Goal: Transaction & Acquisition: Purchase product/service

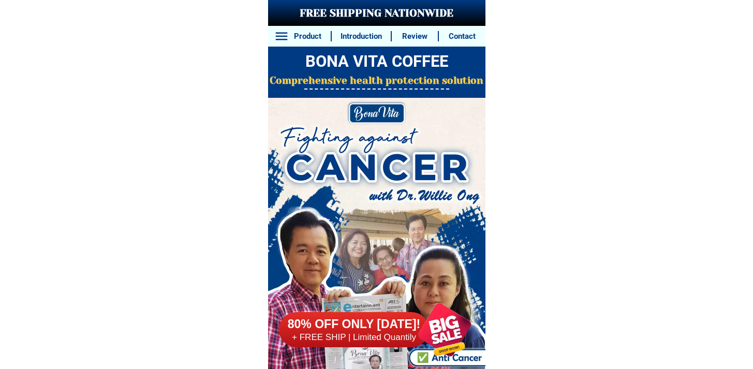
click at [341, 327] on h6 "80% OFF ONLY [DATE]!" at bounding box center [354, 325] width 150 height 16
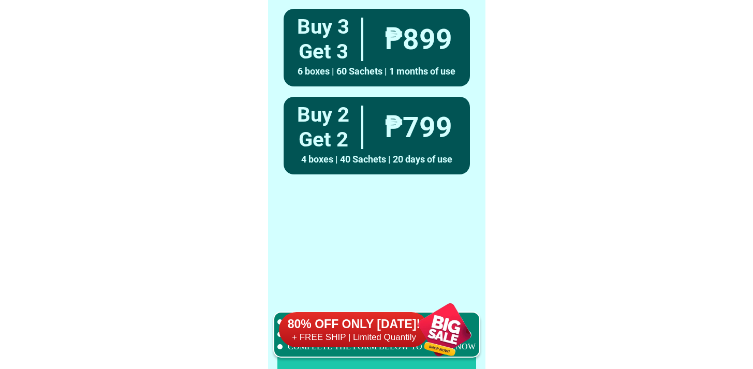
scroll to position [8162, 0]
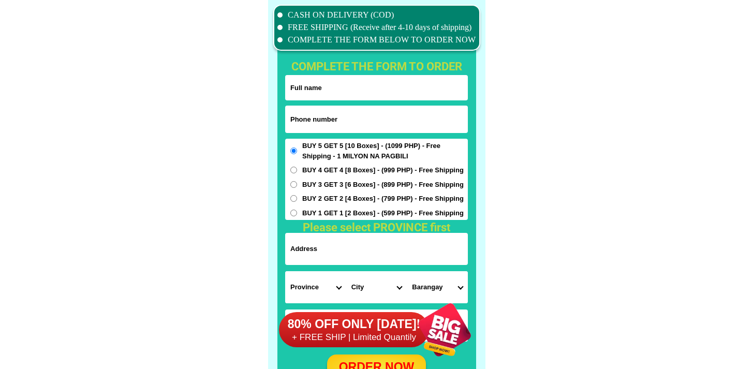
click at [420, 106] on input "Input phone_number" at bounding box center [376, 119] width 183 height 27
paste input "9178922197"
type input "09178922197"
click at [293, 100] on form "09178922197 ORDER NOW Province [GEOGRAPHIC_DATA] [GEOGRAPHIC_DATA][PERSON_NAME]…" at bounding box center [376, 227] width 183 height 305
click at [304, 93] on input "Input full_name" at bounding box center [376, 87] width 183 height 25
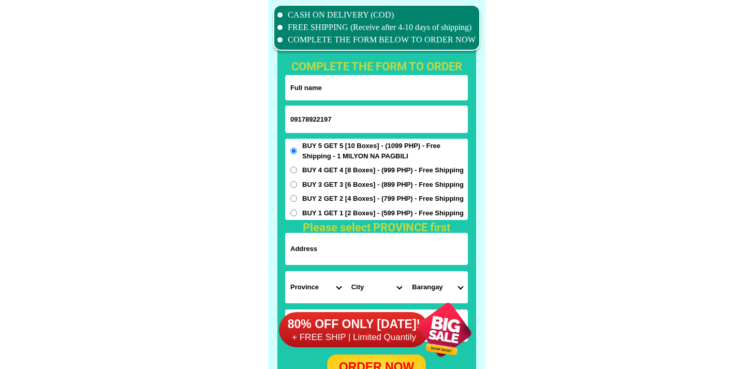
paste input "[PERSON_NAME]"
type input "[PERSON_NAME]"
click at [384, 252] on input "Input address" at bounding box center [376, 249] width 183 height 32
paste input "Pinagsama Taguig Metro-[GEOGRAPHIC_DATA]"
type input "Pinagsama Taguig Metro-[GEOGRAPHIC_DATA]"
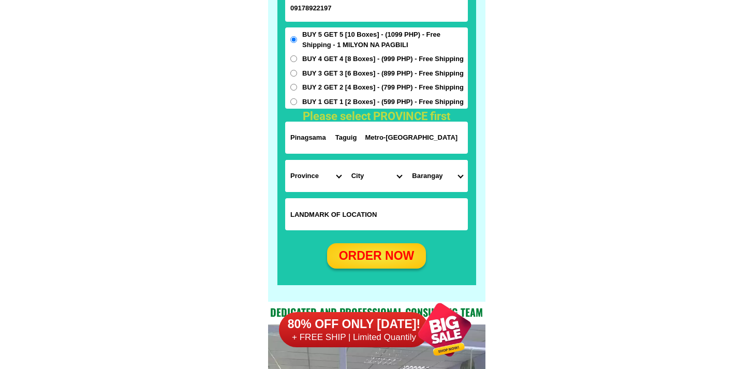
scroll to position [8323, 0]
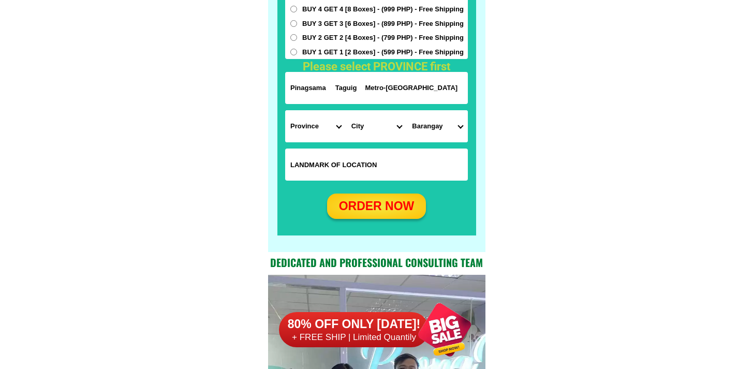
click at [361, 155] on input "Input LANDMARKOFLOCATION" at bounding box center [376, 165] width 183 height 32
paste input "[GEOGRAPHIC_DATA] 2, [PERSON_NAME][GEOGRAPHIC_DATA] [GEOGRAPHIC_DATA] [GEOGRAPH…"
type input "[GEOGRAPHIC_DATA] 2, [PERSON_NAME][GEOGRAPHIC_DATA] [GEOGRAPHIC_DATA] [GEOGRAPH…"
click at [314, 121] on select "Province [GEOGRAPHIC_DATA] [GEOGRAPHIC_DATA][PERSON_NAME][GEOGRAPHIC_DATA][GEOG…" at bounding box center [315, 126] width 61 height 32
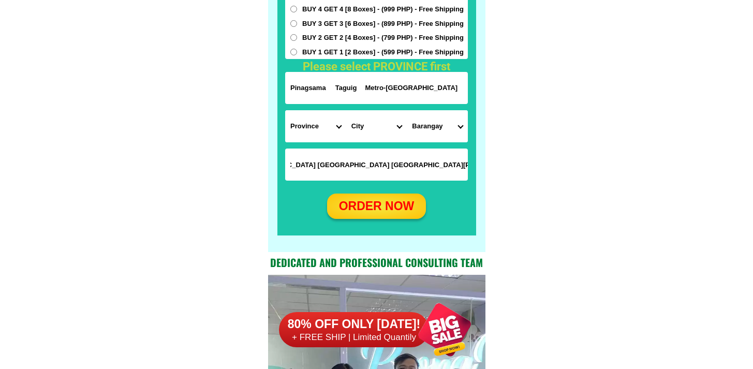
scroll to position [0, 0]
select select "63_219"
click at [285, 110] on select "Province [GEOGRAPHIC_DATA] [GEOGRAPHIC_DATA][PERSON_NAME][GEOGRAPHIC_DATA][GEOG…" at bounding box center [315, 126] width 61 height 32
click at [365, 123] on select "City [GEOGRAPHIC_DATA] [GEOGRAPHIC_DATA] [GEOGRAPHIC_DATA] [GEOGRAPHIC_DATA]-ci…" at bounding box center [376, 126] width 61 height 32
select select "63_2191611"
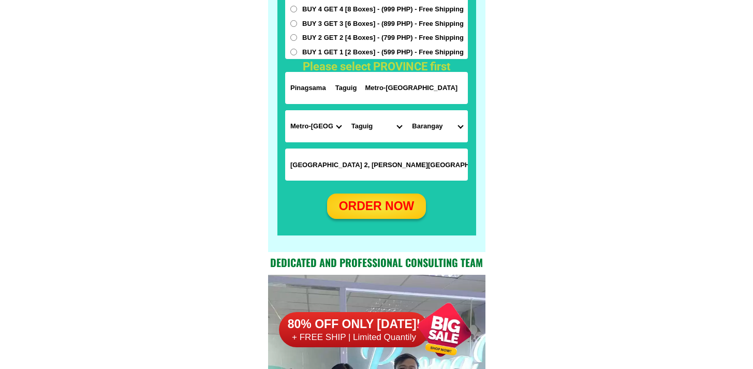
click at [346, 110] on select "City [GEOGRAPHIC_DATA] [GEOGRAPHIC_DATA] [GEOGRAPHIC_DATA] [GEOGRAPHIC_DATA]-ci…" at bounding box center [376, 126] width 61 height 32
click at [418, 140] on select "[GEOGRAPHIC_DATA][PERSON_NAME][GEOGRAPHIC_DATA] [GEOGRAPHIC_DATA][PERSON_NAME] …" at bounding box center [437, 126] width 61 height 32
select select "63_21916117694"
click at [407, 110] on select "Barangay Bagumbayan Bambang Calzada Central bicutan Central signal village Fort…" at bounding box center [437, 126] width 61 height 32
click at [410, 198] on div "ORDER NOW" at bounding box center [376, 206] width 99 height 18
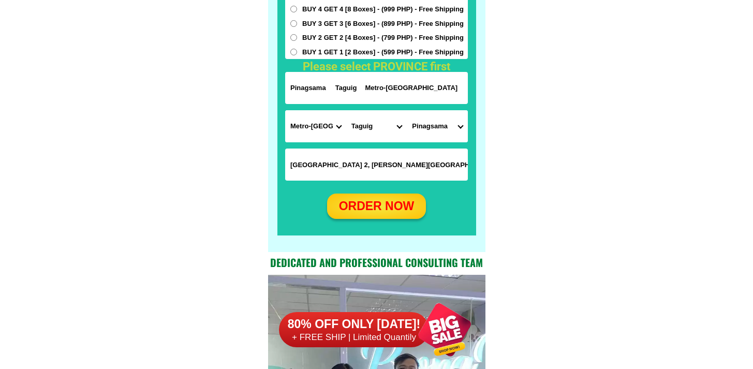
radio input "true"
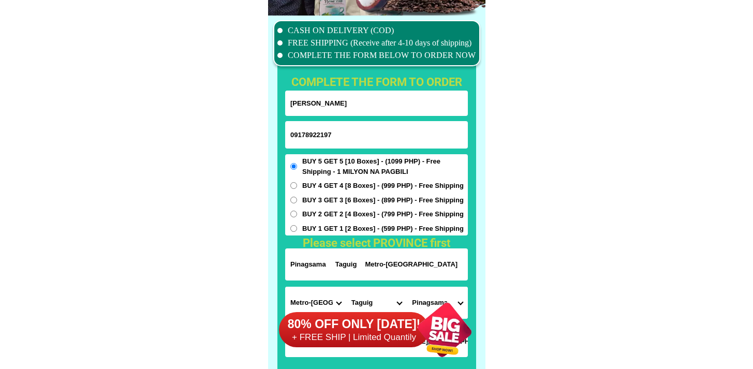
scroll to position [8139, 0]
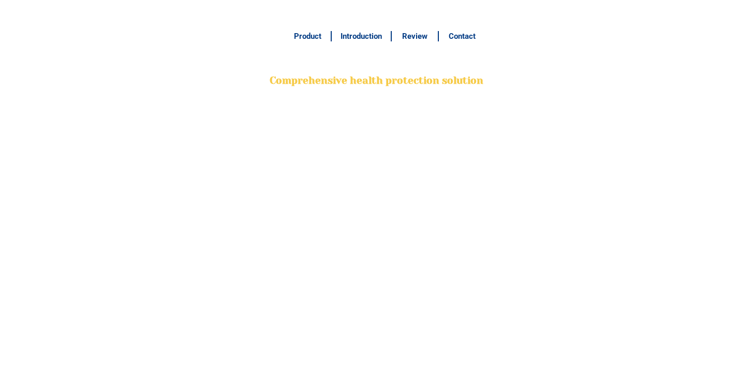
click at [365, 339] on div at bounding box center [329, 352] width 123 height 123
click at [368, 337] on div at bounding box center [329, 352] width 123 height 123
click at [369, 337] on div at bounding box center [329, 352] width 123 height 123
click at [381, 336] on div at bounding box center [329, 352] width 123 height 123
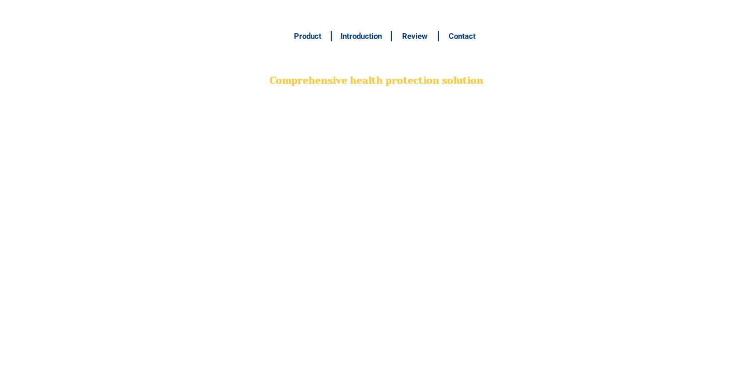
radio input "true"
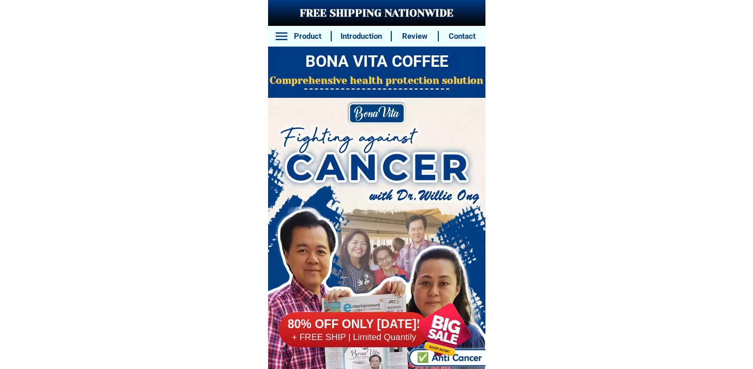
click at [372, 331] on h6 "80% OFF ONLY [DATE]!" at bounding box center [353, 324] width 152 height 16
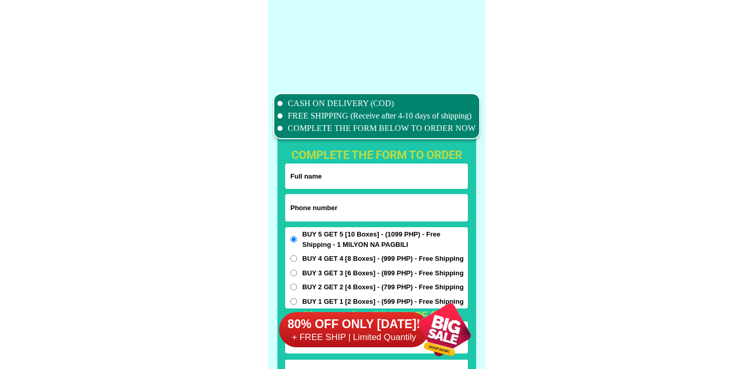
scroll to position [8162, 0]
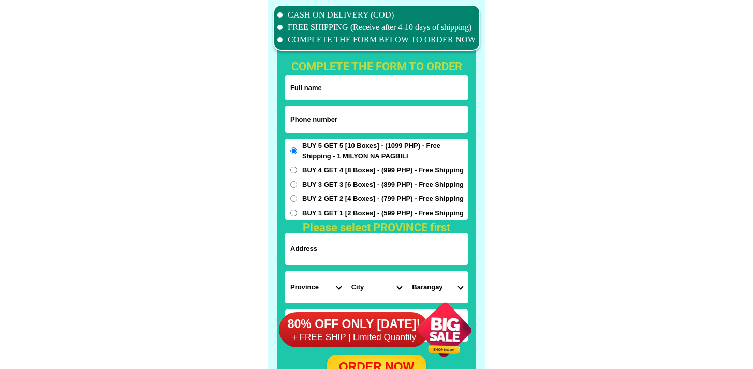
click at [338, 118] on input "Input phone_number" at bounding box center [376, 119] width 183 height 27
paste input "9051142531"
click at [289, 118] on input "9051142531" at bounding box center [376, 119] width 183 height 27
type input "09051142531"
click at [301, 56] on div at bounding box center [376, 203] width 199 height 388
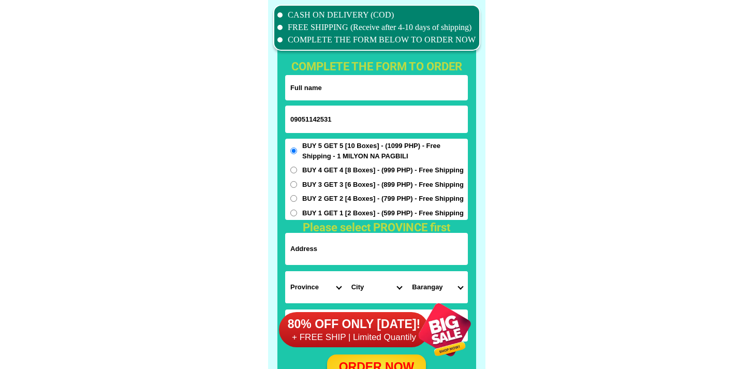
click at [303, 99] on input "Input full_name" at bounding box center [376, 87] width 183 height 25
paste input "[PERSON_NAME]"
type input "[PERSON_NAME]"
click at [331, 260] on input "Input address" at bounding box center [376, 249] width 183 height 32
paste input "[PERSON_NAME]"
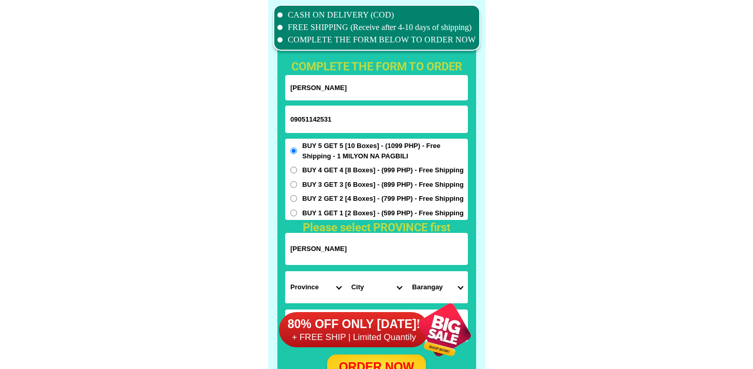
type input "[PERSON_NAME]"
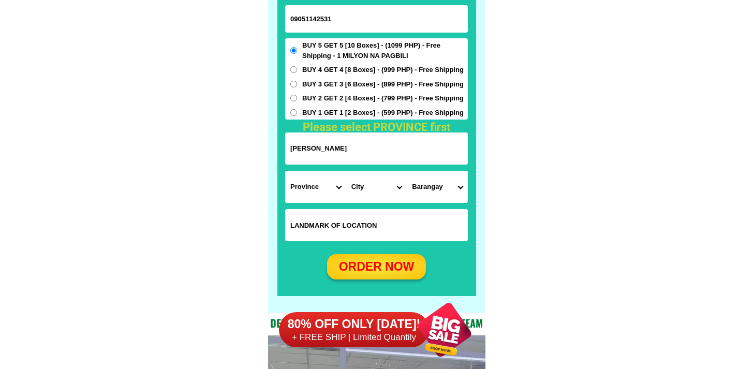
scroll to position [8327, 0]
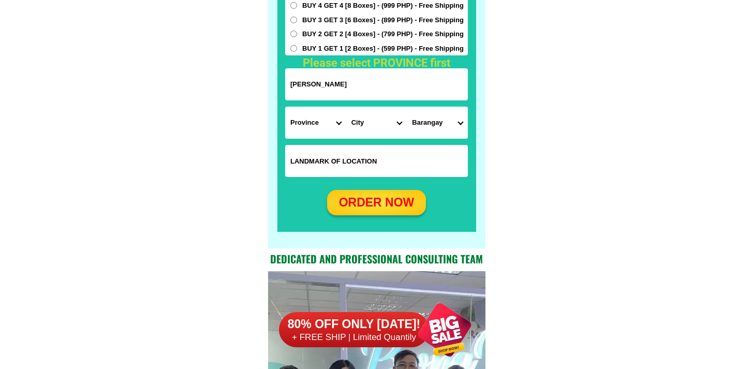
click at [347, 139] on form "[GEOGRAPHIC_DATA][PERSON_NAME] 09051142531 ORDER NOW [GEOGRAPHIC_DATA][PERSON_N…" at bounding box center [376, 62] width 183 height 305
click at [345, 152] on input "Input LANDMARKOFLOCATION" at bounding box center [376, 161] width 183 height 32
click at [320, 135] on select "Province [GEOGRAPHIC_DATA] [GEOGRAPHIC_DATA] [GEOGRAPHIC_DATA] [GEOGRAPHIC_DATA…" at bounding box center [315, 123] width 61 height 32
select select "63_701"
click at [285, 107] on select "Province [GEOGRAPHIC_DATA] [GEOGRAPHIC_DATA] [GEOGRAPHIC_DATA] [GEOGRAPHIC_DATA…" at bounding box center [315, 123] width 61 height 32
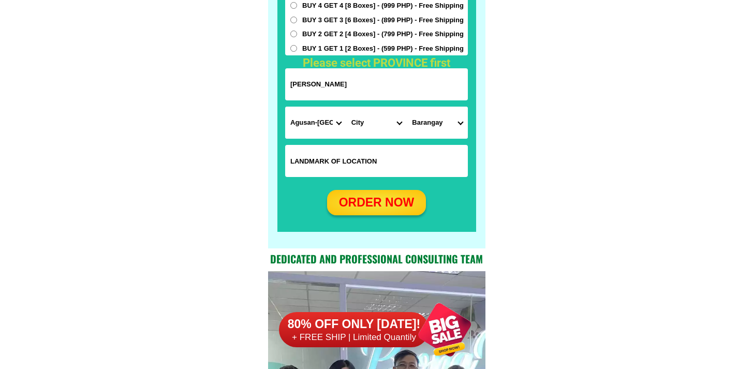
drag, startPoint x: 320, startPoint y: 135, endPoint x: 363, endPoint y: 161, distance: 50.9
click at [363, 161] on input "Input LANDMARKOFLOCATION" at bounding box center [376, 161] width 183 height 32
paste input "Beside Fatima chapel brgy 3."
type input "Beside Fatima chapel brgy 3."
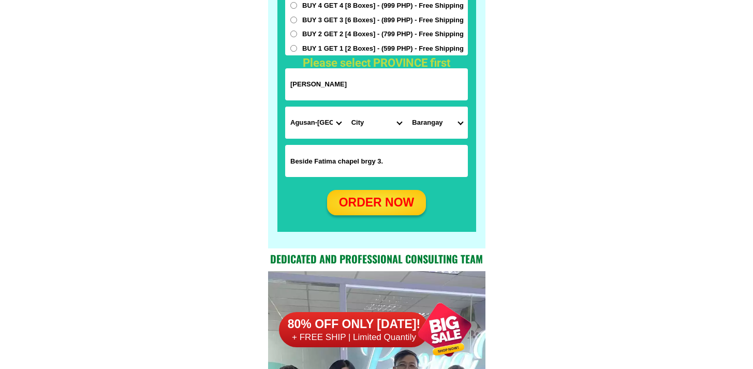
click at [305, 127] on select "Province [GEOGRAPHIC_DATA] [GEOGRAPHIC_DATA] [GEOGRAPHIC_DATA] [GEOGRAPHIC_DATA…" at bounding box center [315, 123] width 61 height 32
select select "63_386"
click at [285, 107] on select "Province [GEOGRAPHIC_DATA] [GEOGRAPHIC_DATA] [GEOGRAPHIC_DATA] [GEOGRAPHIC_DATA…" at bounding box center [315, 123] width 61 height 32
click at [348, 87] on input "[PERSON_NAME]" at bounding box center [376, 84] width 183 height 32
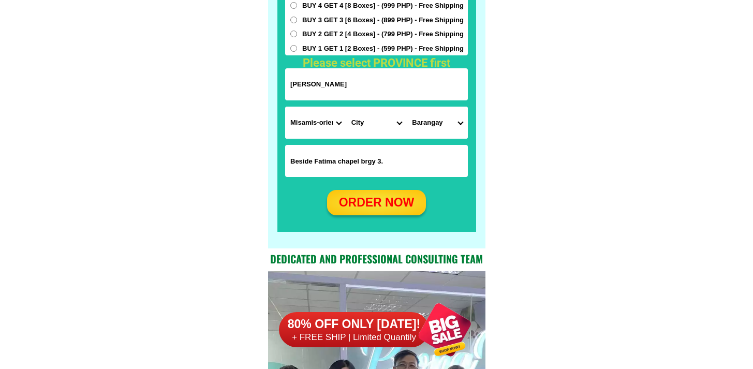
click at [348, 87] on input "[PERSON_NAME]" at bounding box center [376, 84] width 183 height 32
paste input "Pob.3, Balingasag Misamis oriental"
type input "Pob.3, Balingasag Misamis oriental"
click at [355, 157] on input "Beside Fatima chapel brgy 3." at bounding box center [376, 161] width 183 height 32
click at [306, 107] on select "Province [GEOGRAPHIC_DATA] [GEOGRAPHIC_DATA] [GEOGRAPHIC_DATA] [GEOGRAPHIC_DATA…" at bounding box center [315, 123] width 61 height 32
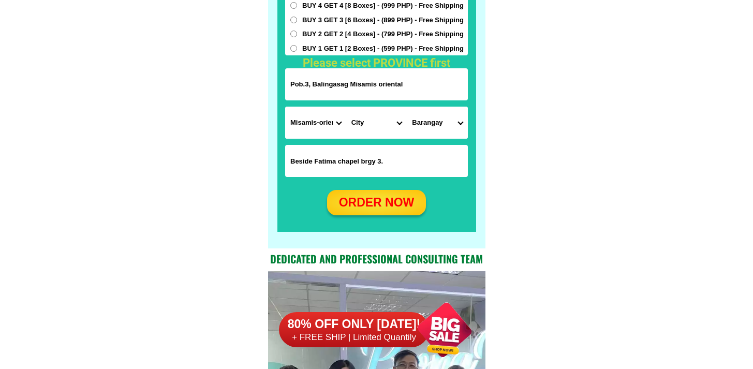
click at [398, 149] on input "Beside Fatima chapel brgy 3." at bounding box center [376, 161] width 183 height 32
click at [367, 117] on select "City Alubijid [GEOGRAPHIC_DATA] [GEOGRAPHIC_DATA] [GEOGRAPHIC_DATA] [GEOGRAPHIC…" at bounding box center [376, 123] width 61 height 32
select select "63_3863703"
click at [346, 107] on select "City Alubijid [GEOGRAPHIC_DATA] [GEOGRAPHIC_DATA] [GEOGRAPHIC_DATA] [GEOGRAPHIC…" at bounding box center [376, 123] width 61 height 32
click at [432, 124] on select "[GEOGRAPHIC_DATA] (pob.) Barangay 2 (pob.) Barangay 3 (pob.) Barangay 4 (pob.) …" at bounding box center [437, 123] width 61 height 32
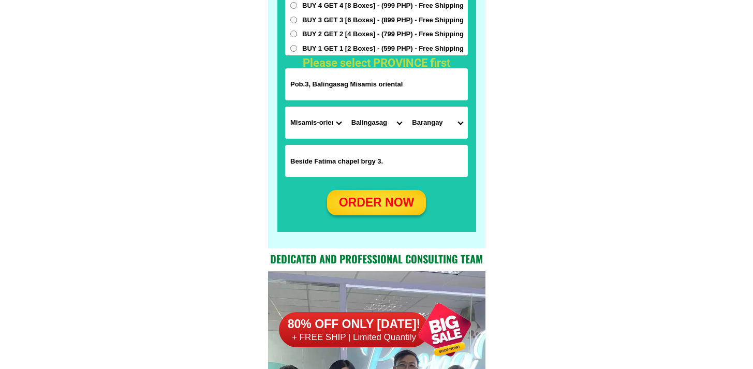
select select "63_38637034135"
click at [407, 107] on select "[GEOGRAPHIC_DATA] (pob.) Barangay 2 (pob.) Barangay 3 (pob.) Barangay 4 (pob.) …" at bounding box center [437, 123] width 61 height 32
click at [397, 212] on div "ORDER NOW" at bounding box center [376, 202] width 99 height 25
type input "Beside Fatima chapel brgy 3."
radio input "true"
